Goal: Navigation & Orientation: Understand site structure

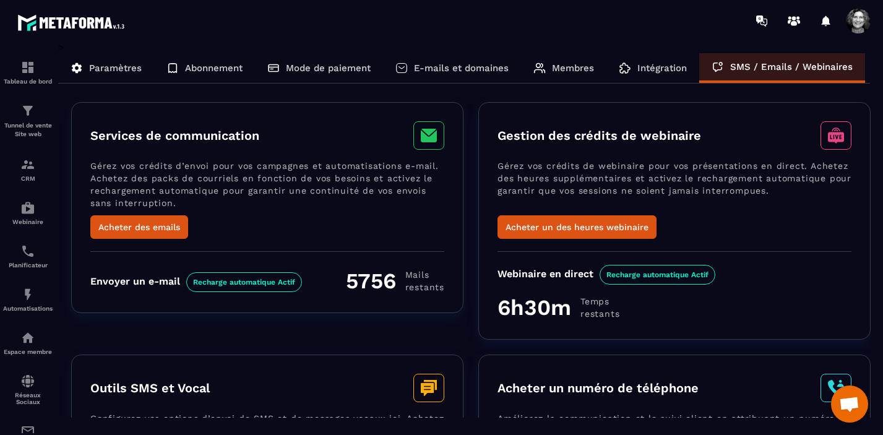
click at [106, 64] on p "Paramètres" at bounding box center [115, 67] width 53 height 11
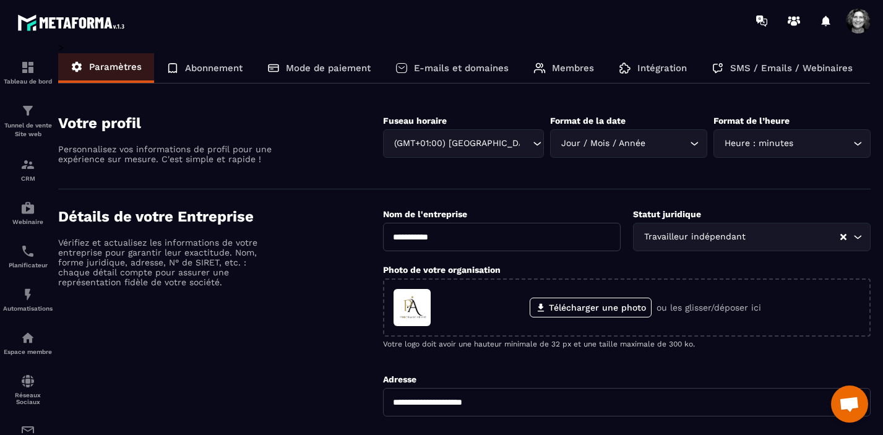
click at [204, 65] on p "Abonnement" at bounding box center [214, 67] width 58 height 11
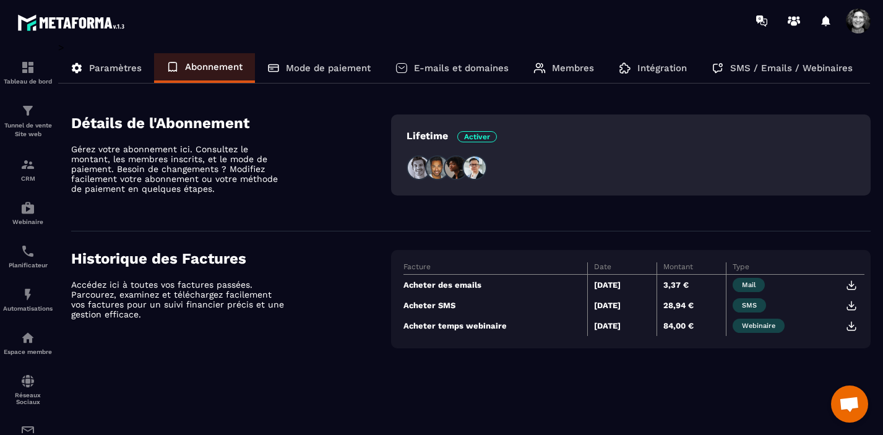
click at [311, 64] on p "Mode de paiement" at bounding box center [328, 67] width 85 height 11
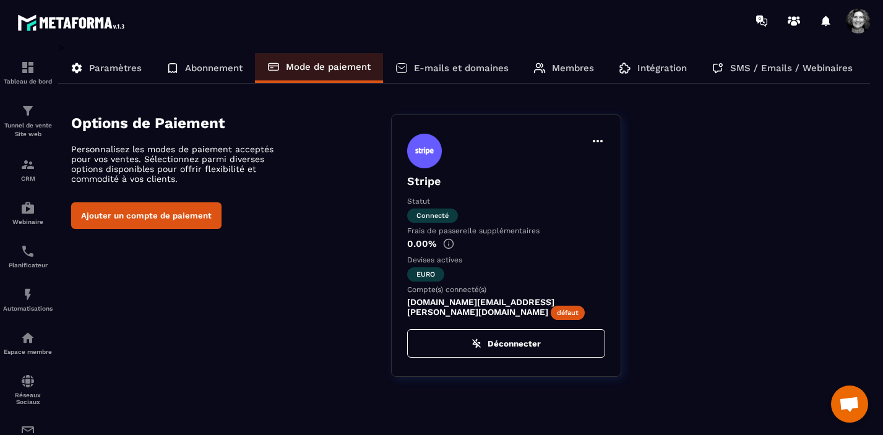
click at [444, 69] on p "E-mails et domaines" at bounding box center [461, 67] width 95 height 11
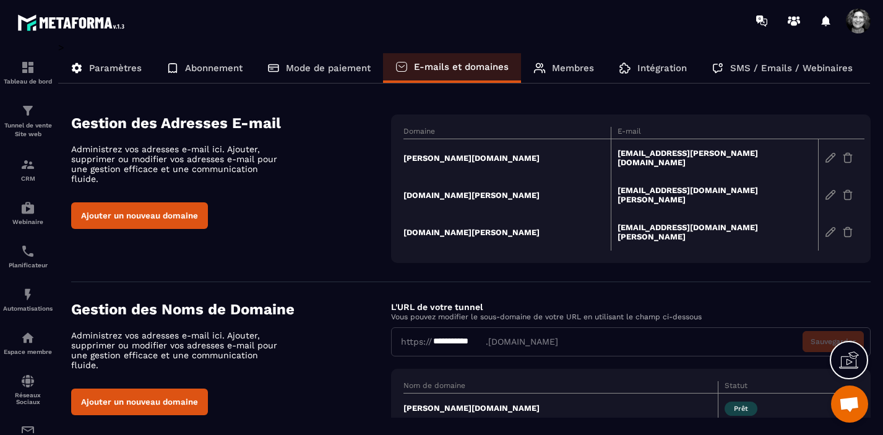
click at [568, 70] on p "Membres" at bounding box center [573, 67] width 42 height 11
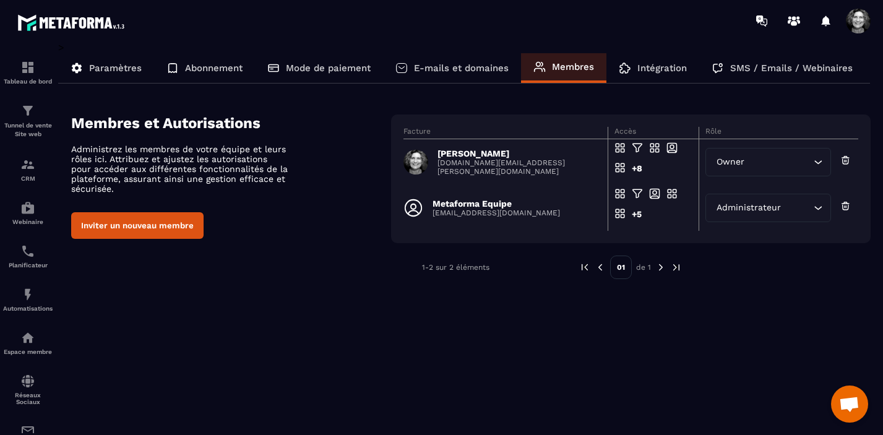
click at [644, 66] on p "Intégration" at bounding box center [661, 67] width 49 height 11
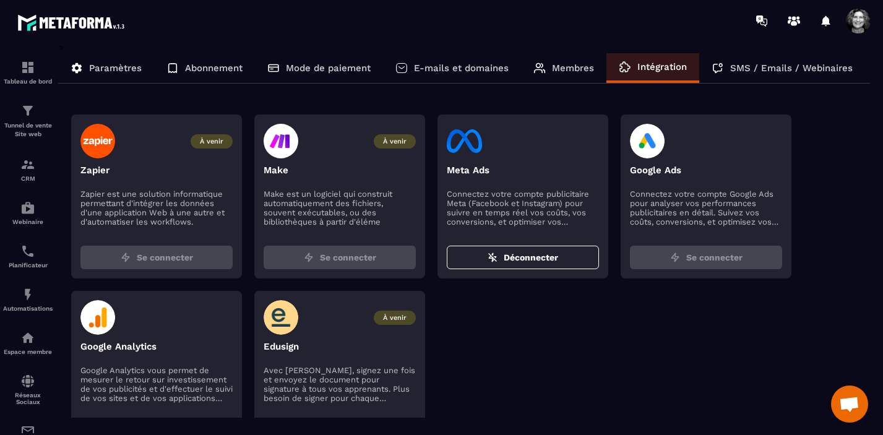
click at [743, 64] on p "SMS / Emails / Webinaires" at bounding box center [791, 67] width 122 height 11
